Goal: Information Seeking & Learning: Learn about a topic

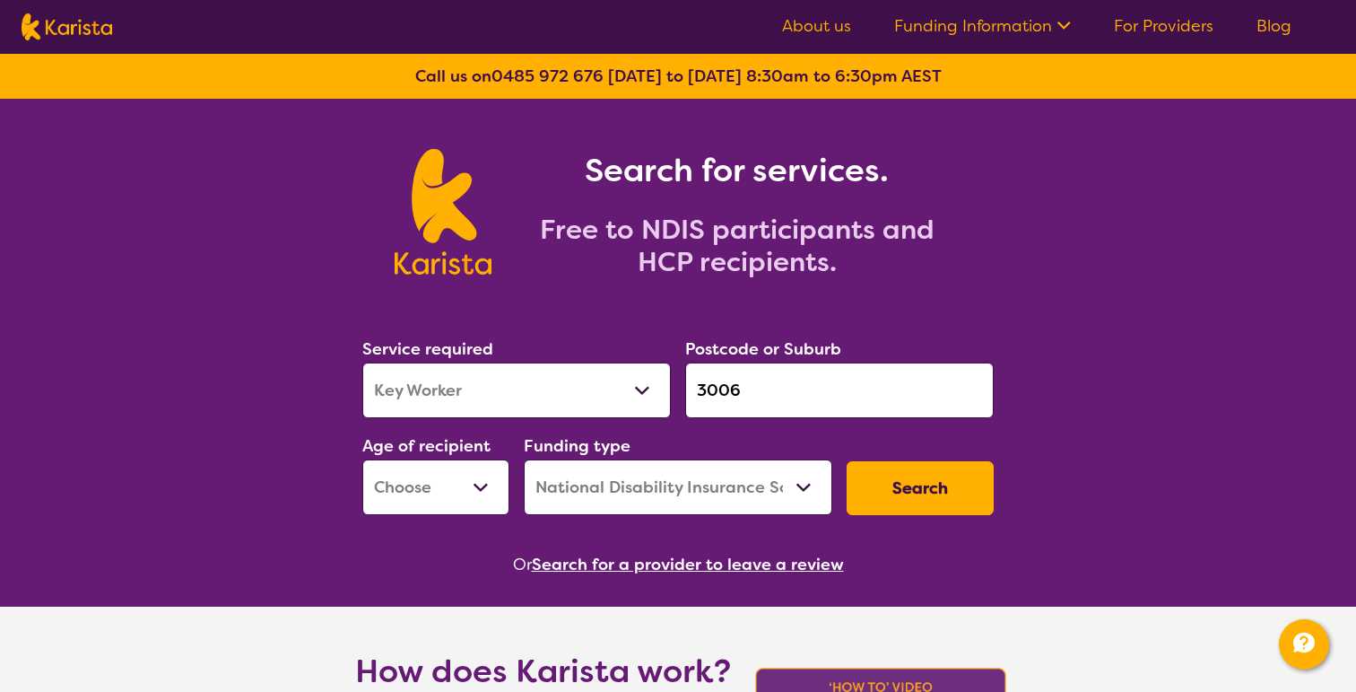
select select "Key Worker"
select select "NDIS"
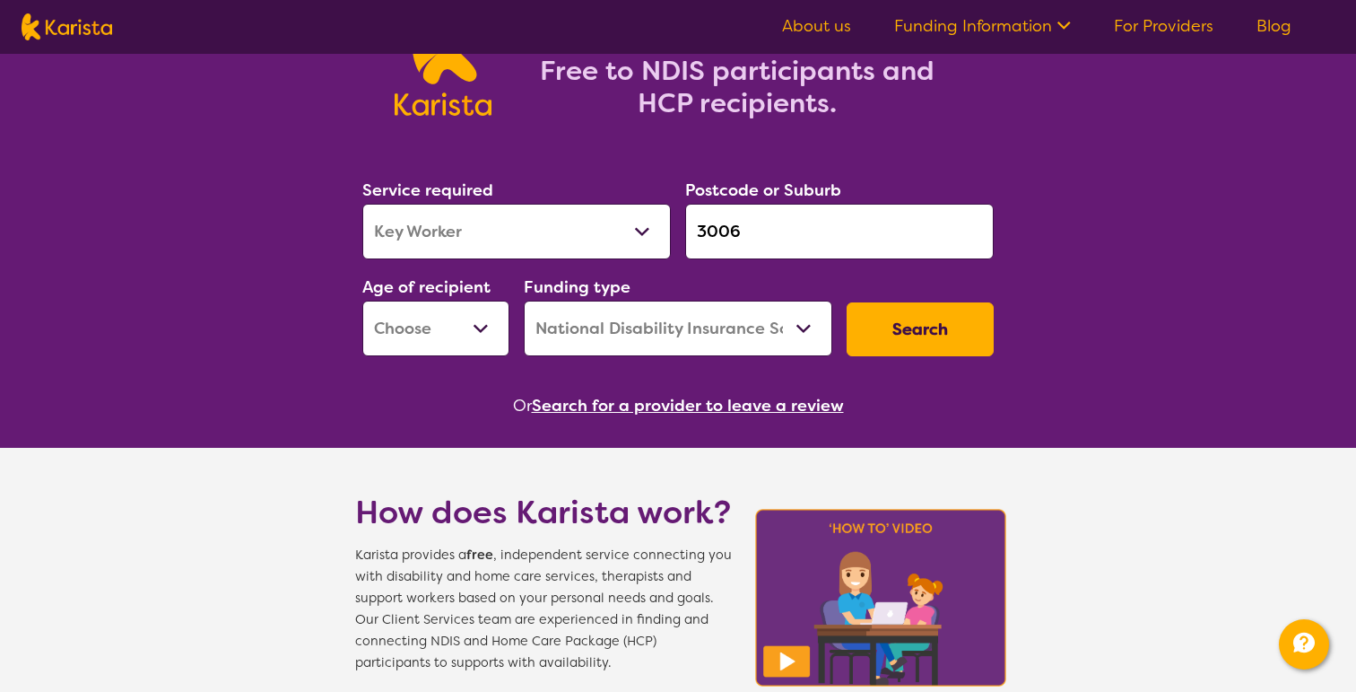
scroll to position [135, 0]
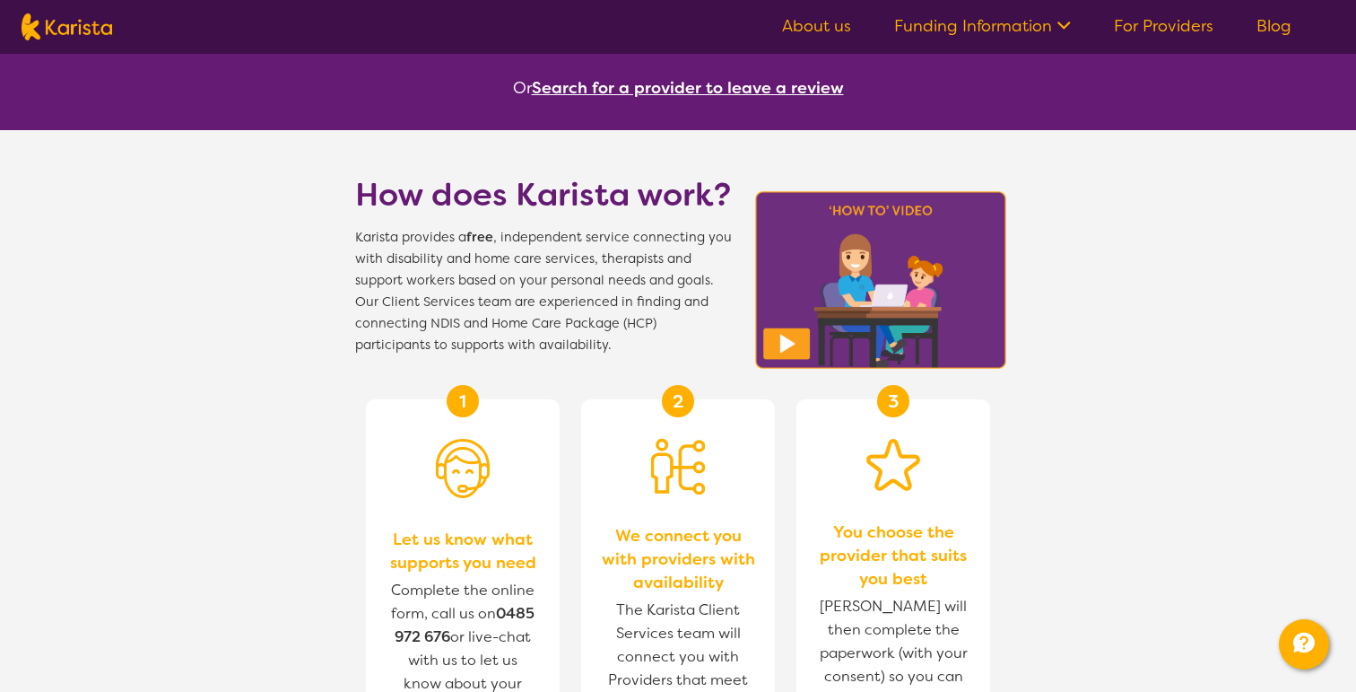
scroll to position [0, 0]
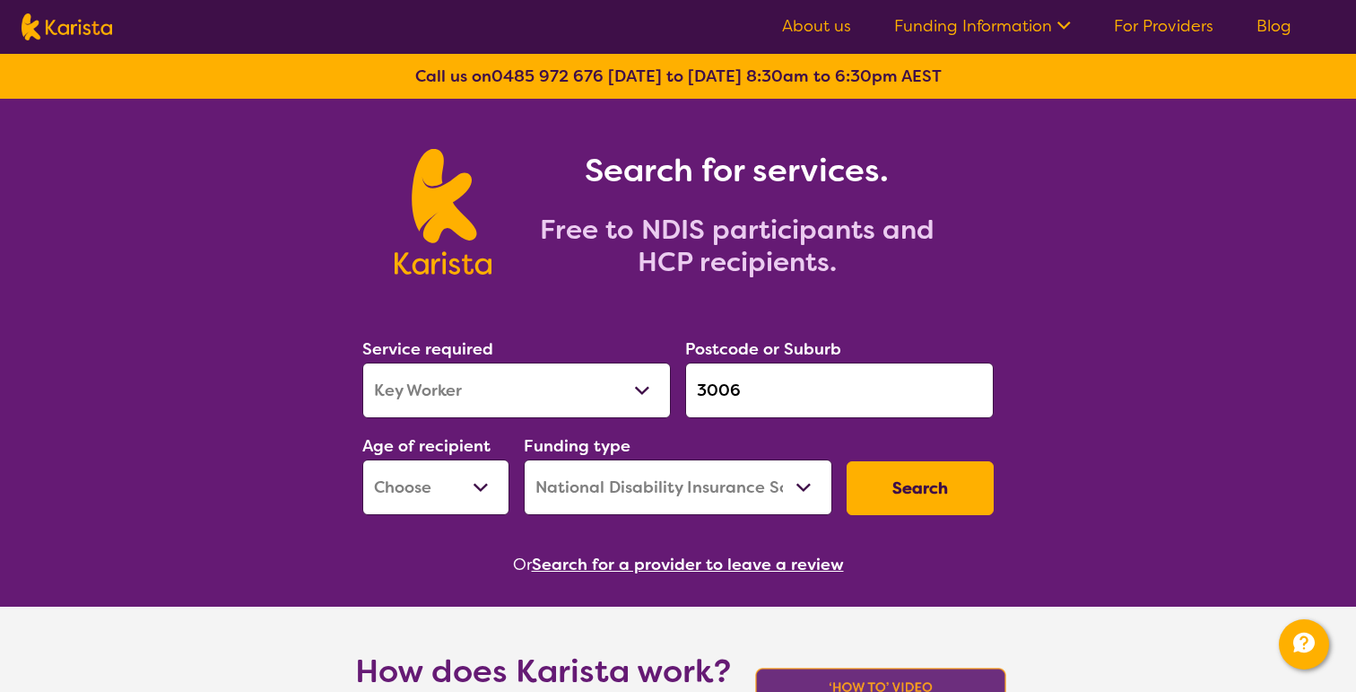
click at [819, 25] on link "About us" at bounding box center [816, 26] width 69 height 22
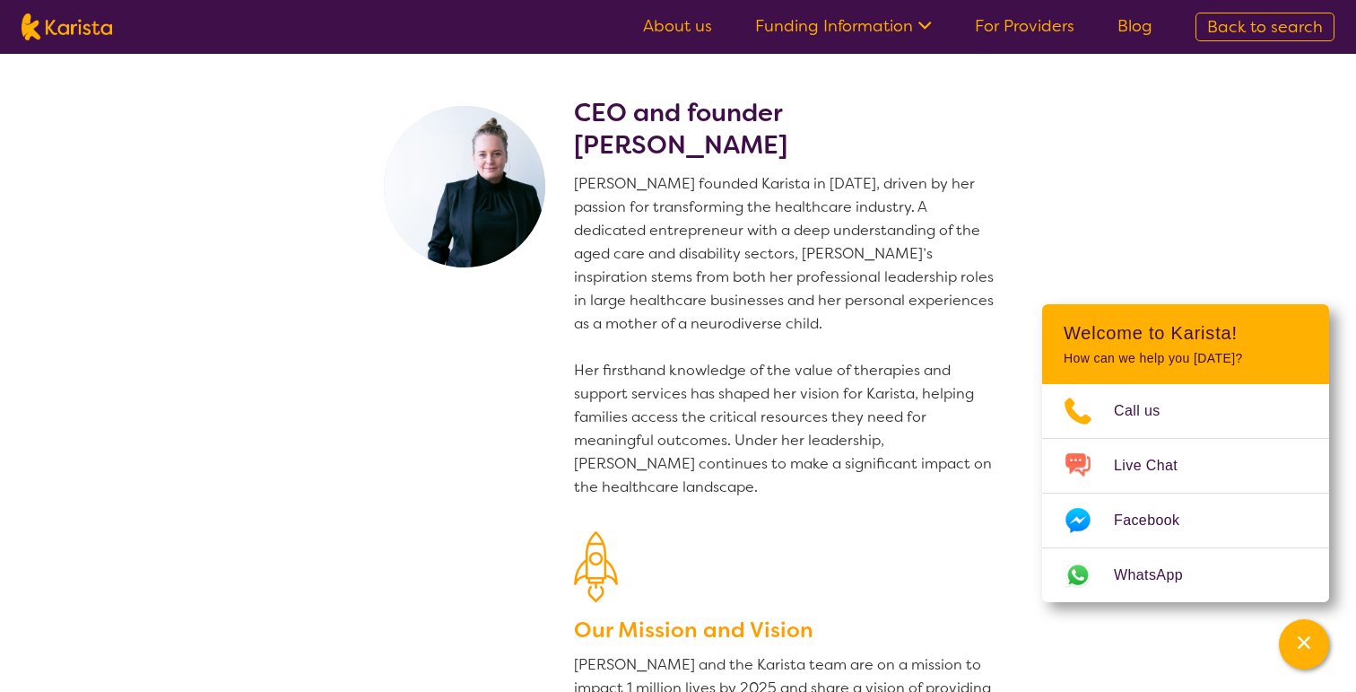
click at [701, 34] on link "About us" at bounding box center [677, 26] width 69 height 22
click at [118, 18] on nav "About us Funding Information NDIS - National Disability Insurance Scheme HCP - …" at bounding box center [678, 27] width 1356 height 54
click at [102, 26] on img at bounding box center [67, 26] width 91 height 27
select select "Key Worker"
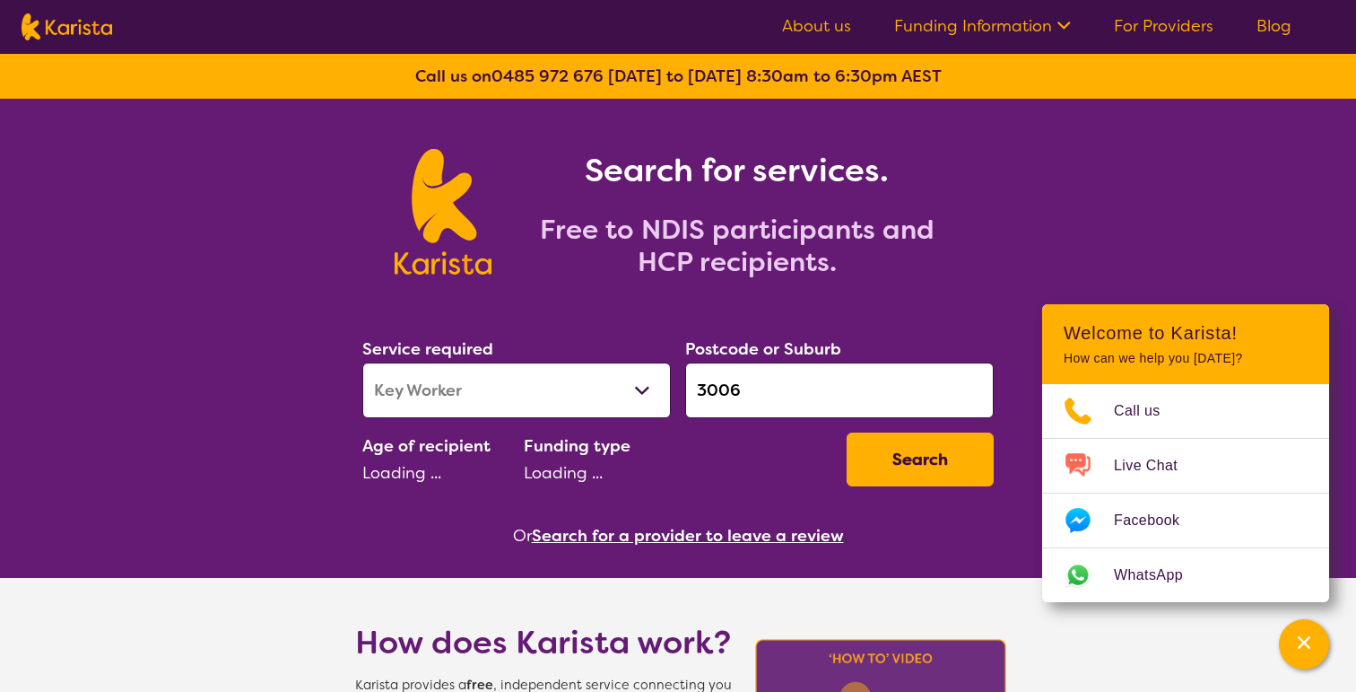
select select "NDIS"
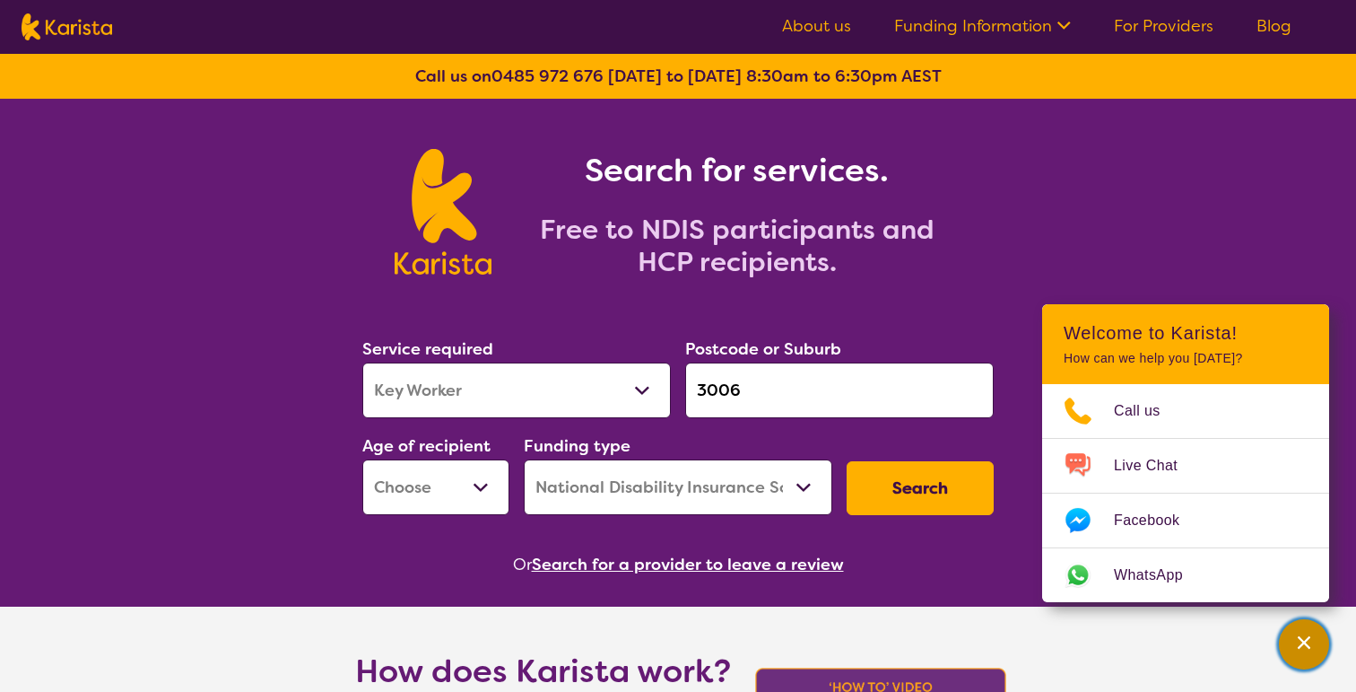
click at [1304, 640] on icon "Channel Menu" at bounding box center [1304, 642] width 18 height 18
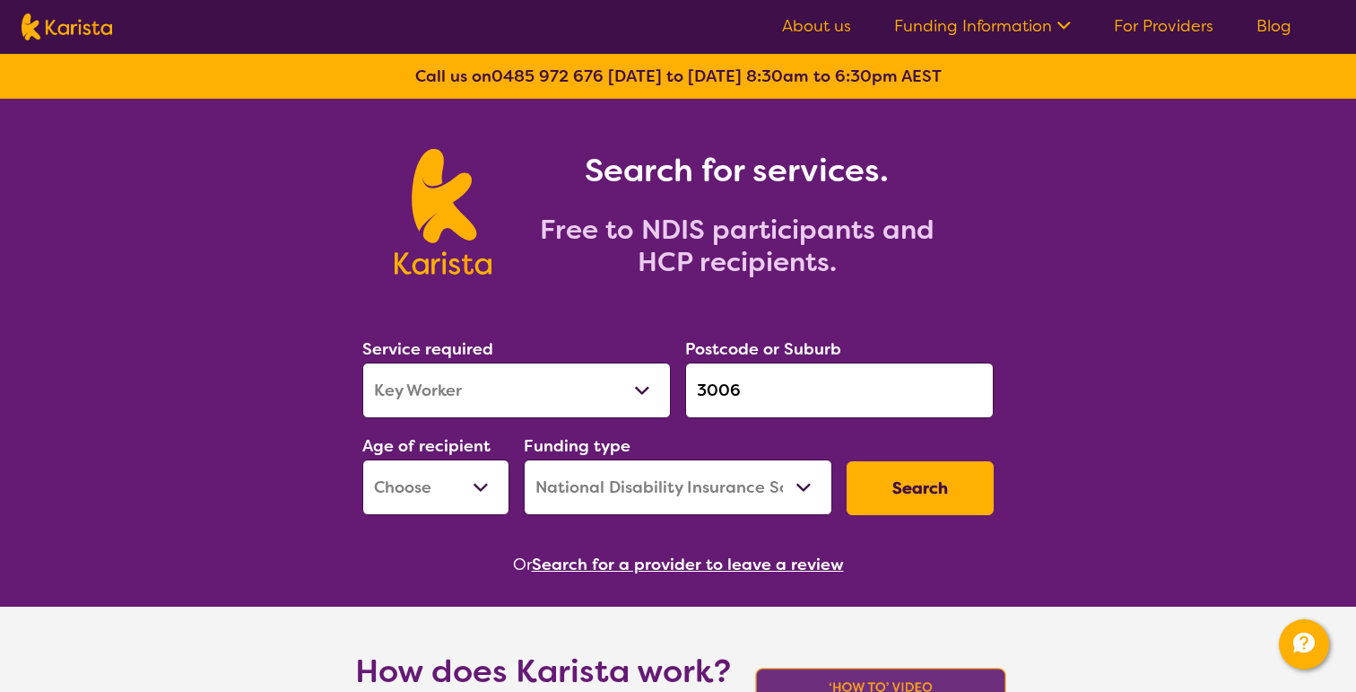
click at [1156, 18] on link "For Providers" at bounding box center [1164, 26] width 100 height 22
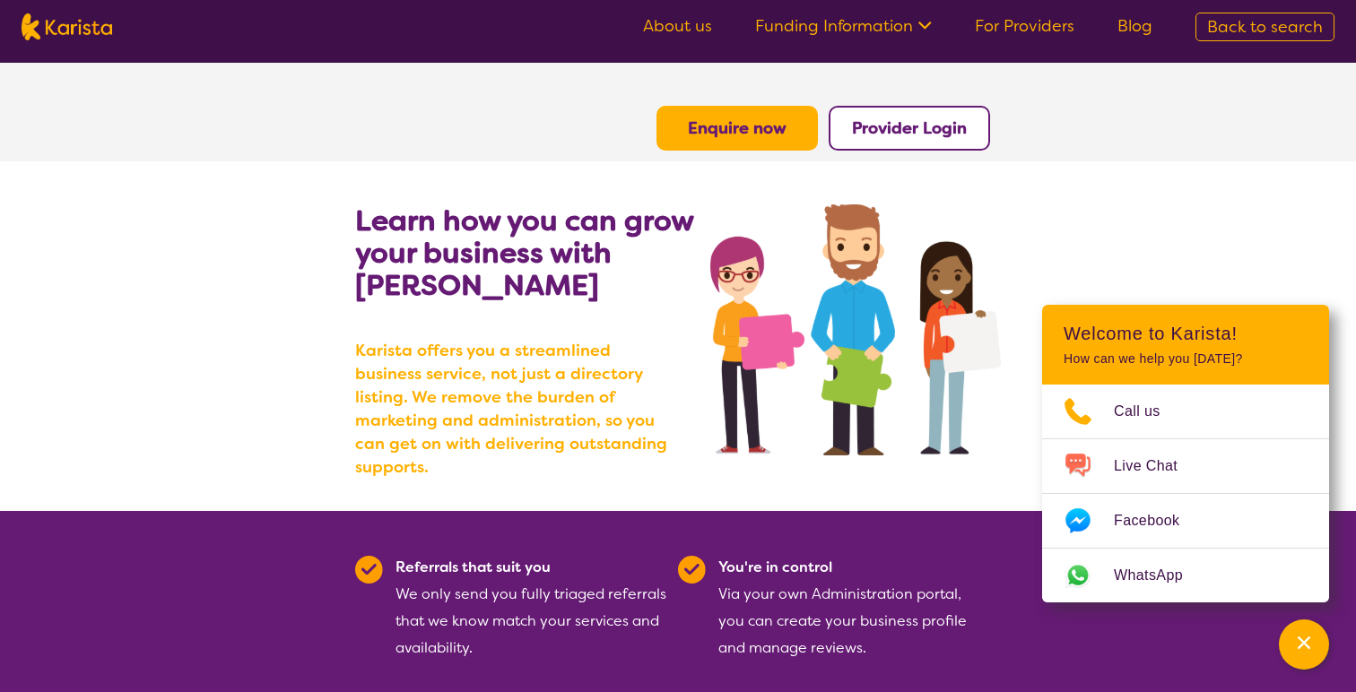
click at [107, 25] on img at bounding box center [67, 26] width 91 height 27
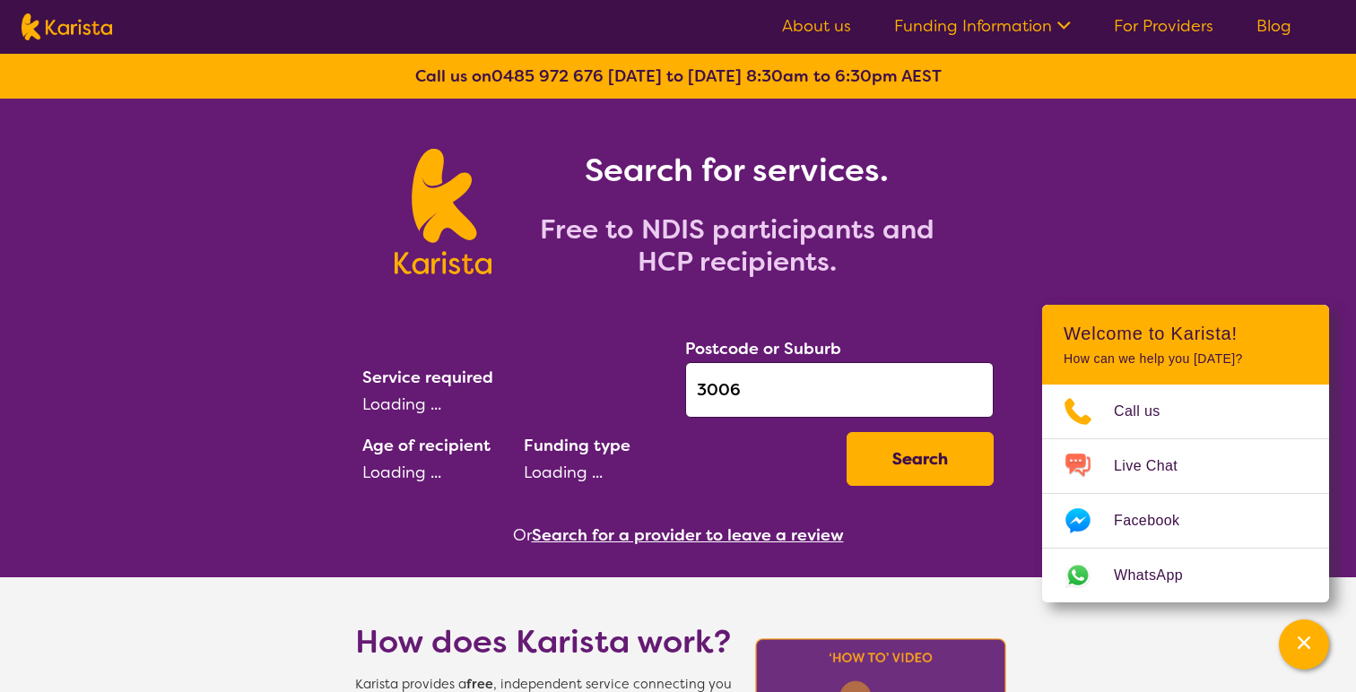
select select "Key Worker"
select select "NDIS"
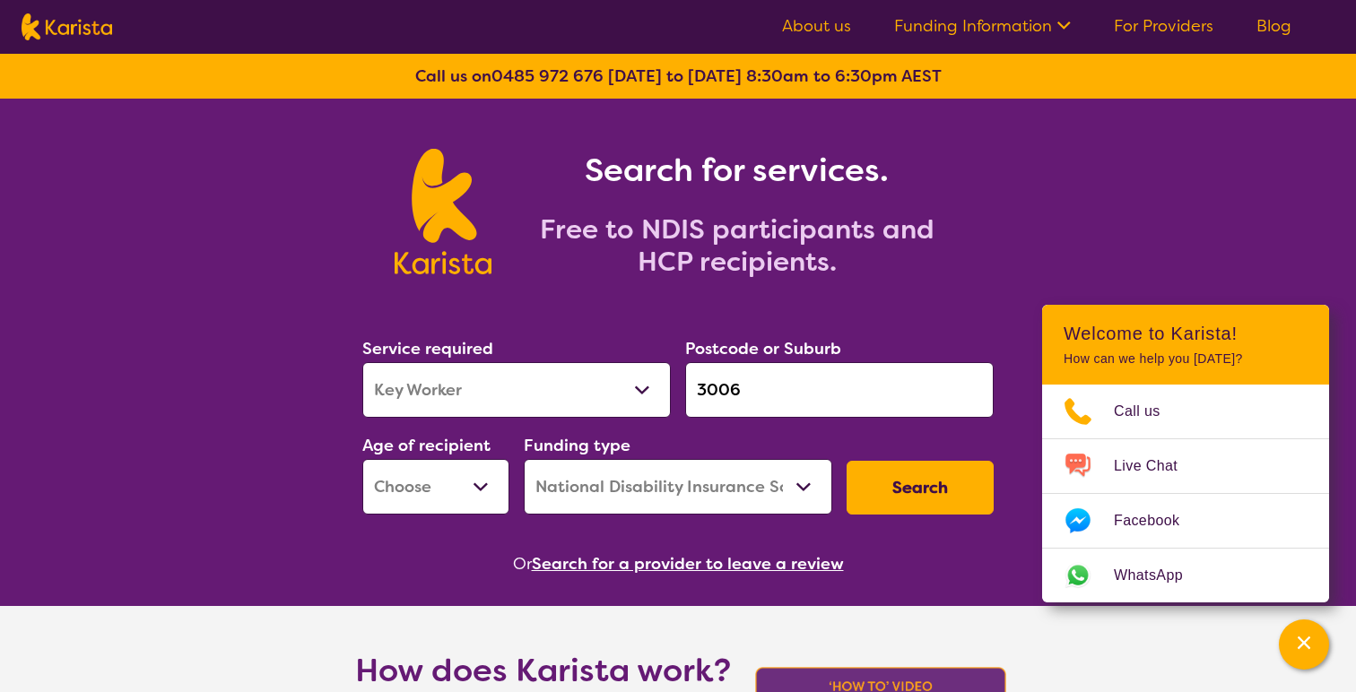
click at [569, 369] on select "Allied Health Assistant Assessment (ADHD or Autism) Behaviour support Counselli…" at bounding box center [516, 390] width 309 height 56
select select "[MEDICAL_DATA]"
click at [362, 362] on select "Allied Health Assistant Assessment (ADHD or Autism) Behaviour support Counselli…" at bounding box center [516, 390] width 309 height 56
click at [901, 496] on button "Search" at bounding box center [920, 488] width 147 height 54
click at [492, 481] on select "Early Childhood - 0 to 9 Child - 10 to 11 Adolescent - 12 to 17 Adult - 18 to 6…" at bounding box center [435, 487] width 147 height 56
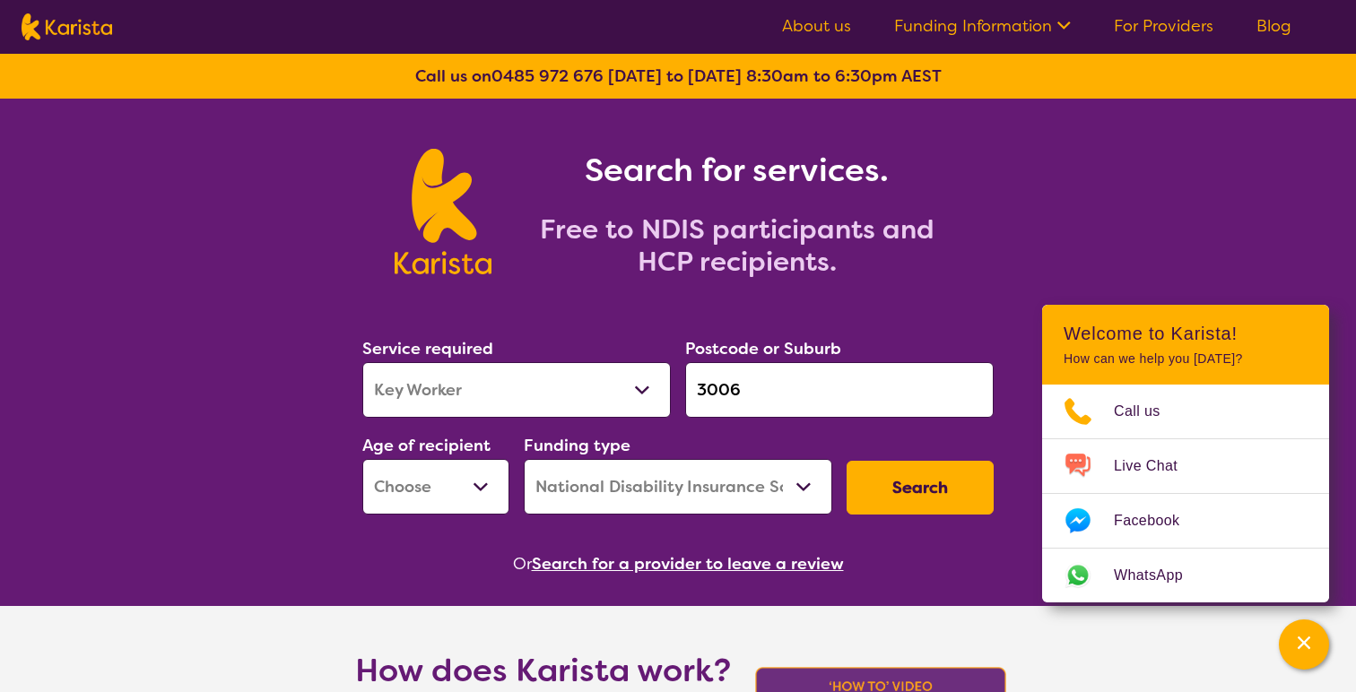
select select "EC"
click at [362, 459] on select "Early Childhood - 0 to 9 Child - 10 to 11 Adolescent - 12 to 17 Adult - 18 to 6…" at bounding box center [435, 487] width 147 height 56
click at [954, 492] on button "Search" at bounding box center [920, 488] width 147 height 54
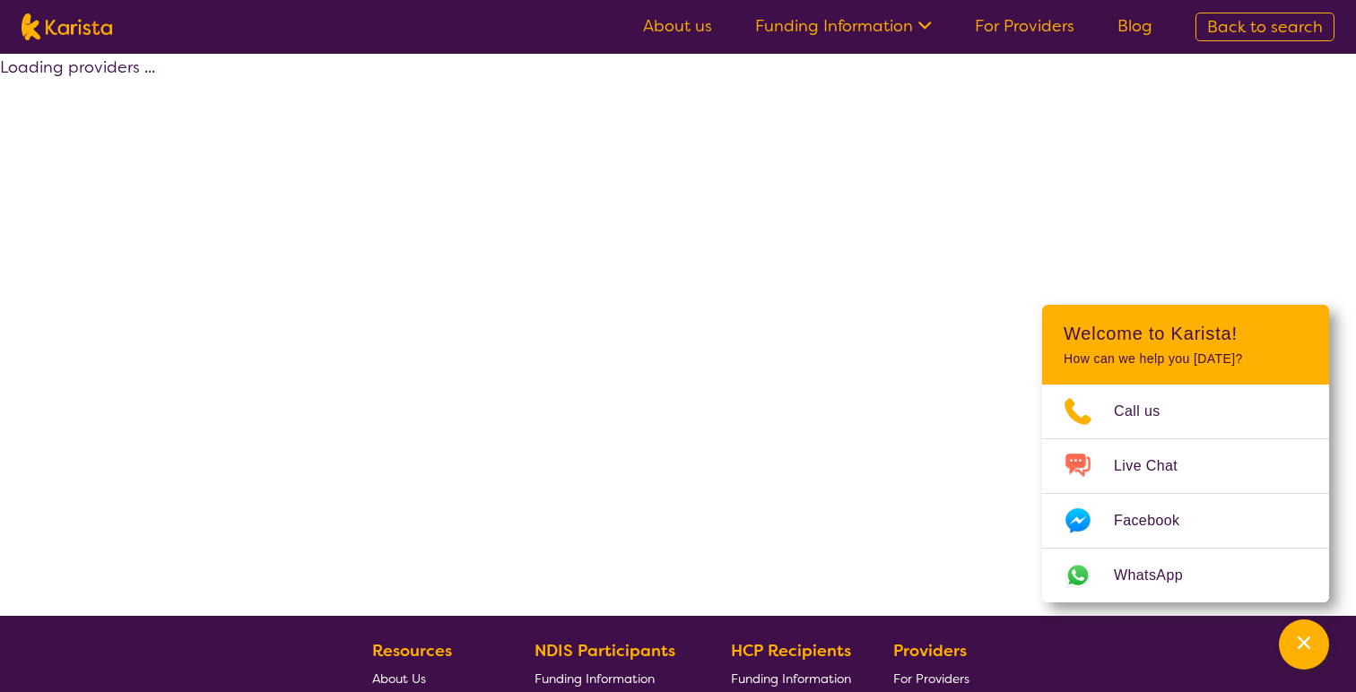
select select "by_score"
